Goal: Task Accomplishment & Management: Use online tool/utility

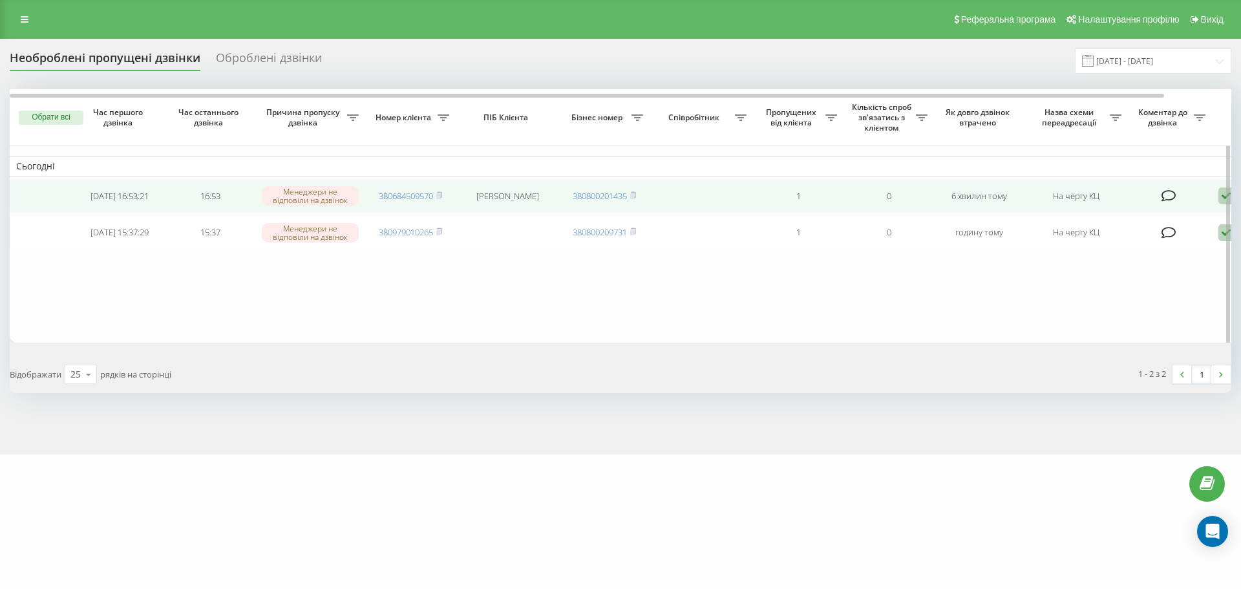
click at [442, 195] on icon at bounding box center [439, 195] width 6 height 8
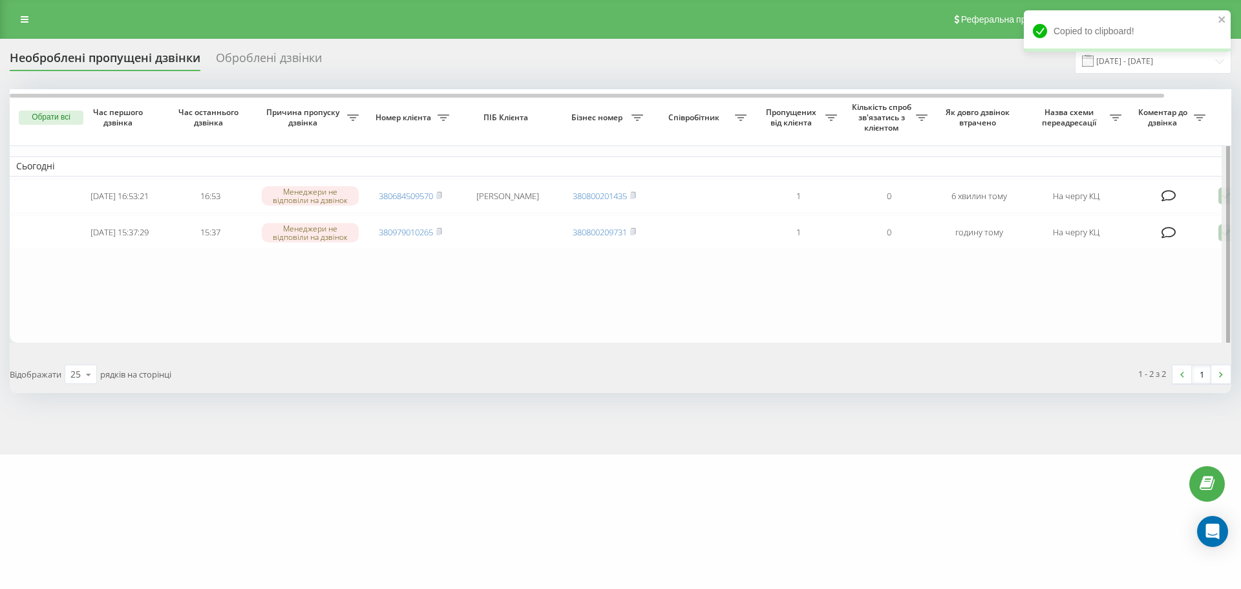
click at [1222, 201] on div at bounding box center [1227, 217] width 10 height 257
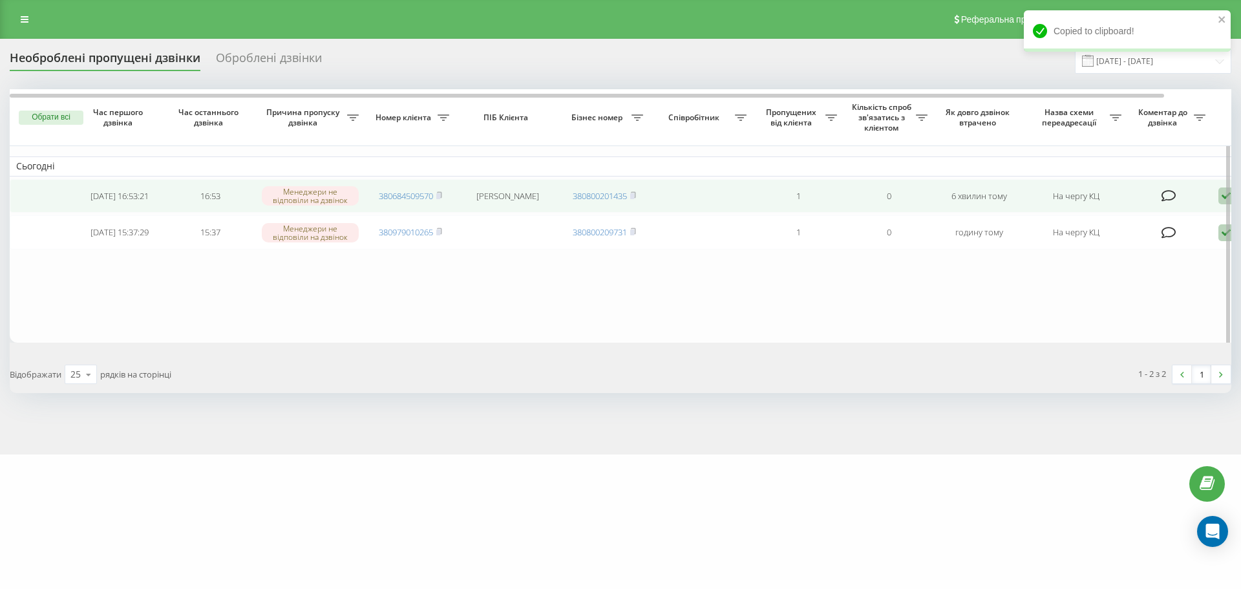
click at [1222, 198] on div at bounding box center [1227, 217] width 10 height 257
click at [1219, 200] on icon at bounding box center [1227, 195] width 16 height 17
click at [1114, 287] on span "Інший варіант" at bounding box center [1093, 286] width 65 height 12
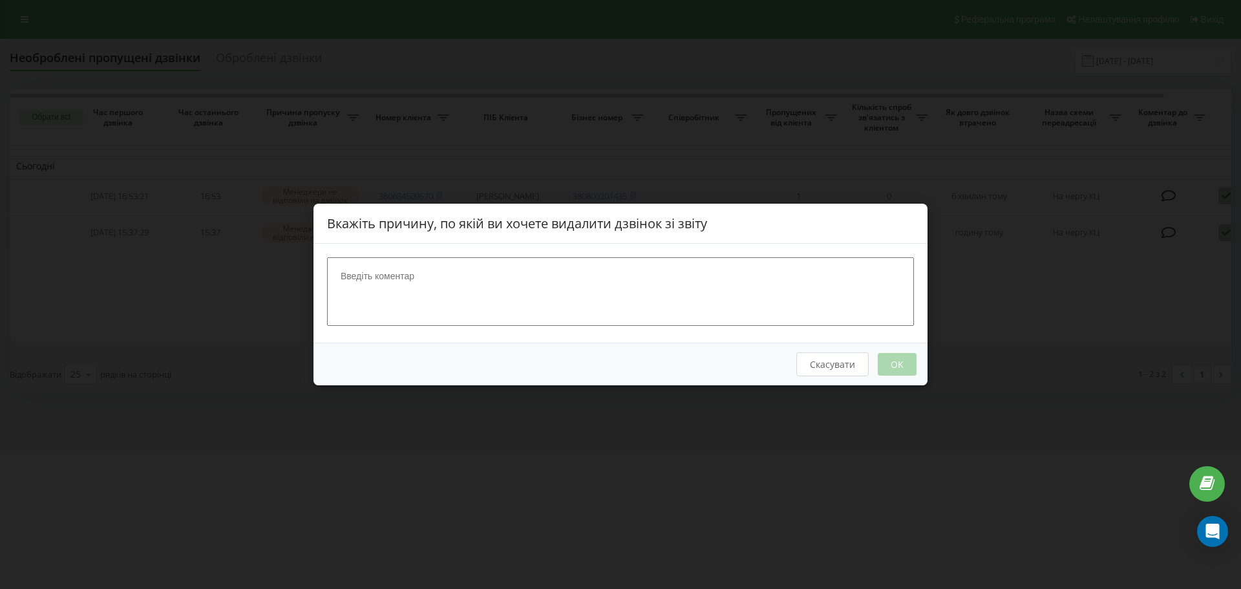
click at [662, 287] on textarea at bounding box center [620, 291] width 587 height 69
type textarea "вже записана"
click at [912, 369] on button "OK" at bounding box center [897, 364] width 39 height 23
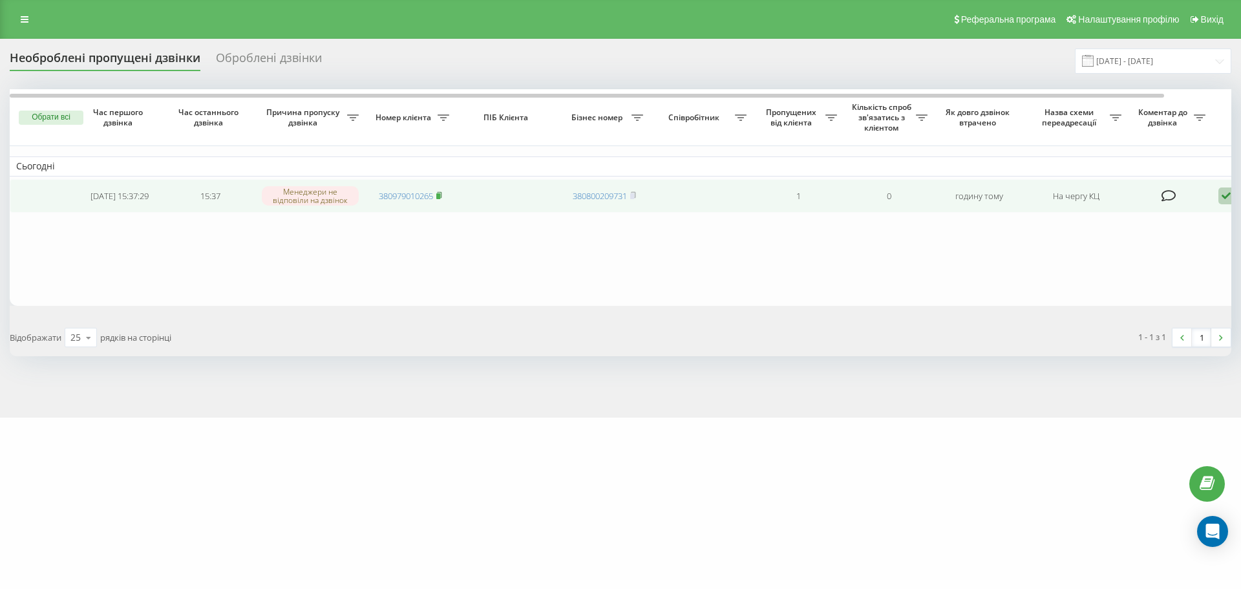
click at [440, 195] on rect at bounding box center [438, 196] width 4 height 6
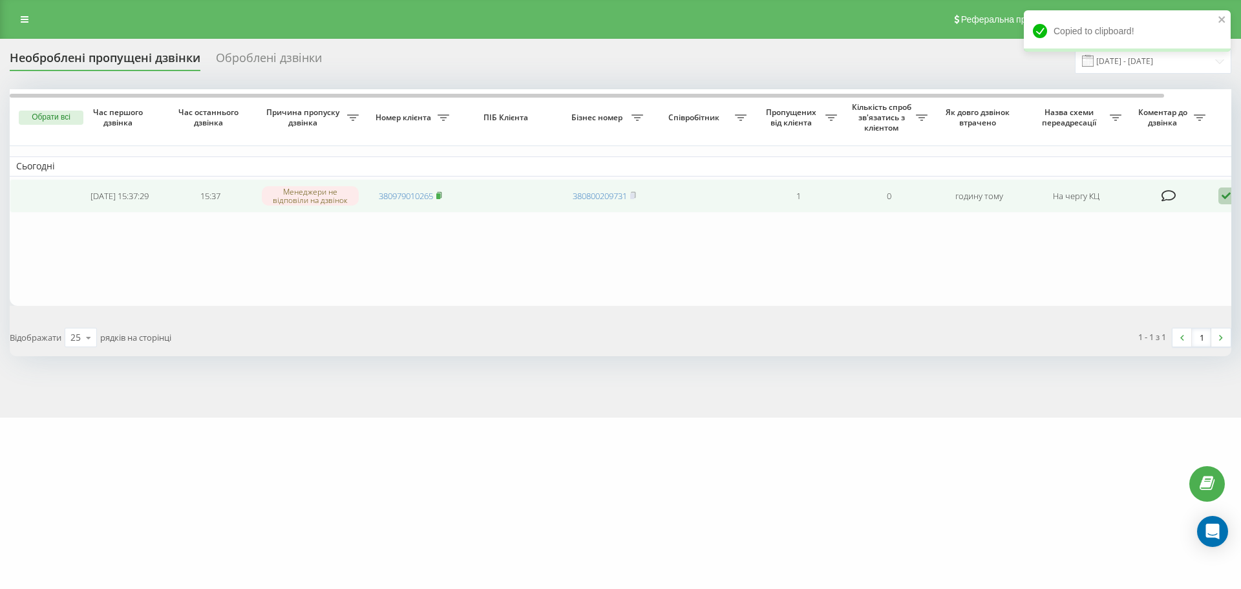
click at [440, 197] on rect at bounding box center [438, 196] width 4 height 6
click at [1226, 197] on icon at bounding box center [1227, 195] width 16 height 17
click at [1126, 241] on span "Зв'язався з клієнтом за допомогою іншого каналу" at bounding box center [1171, 239] width 221 height 12
